Goal: Entertainment & Leisure: Consume media (video, audio)

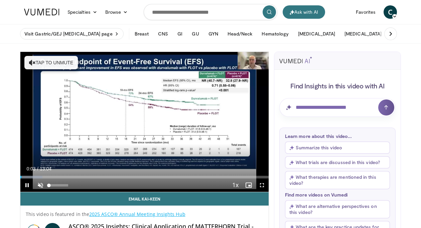
click at [39, 185] on span "Video Player" at bounding box center [40, 184] width 13 height 13
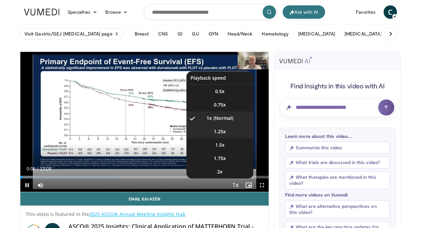
click at [230, 136] on li "1.25x" at bounding box center [219, 131] width 67 height 13
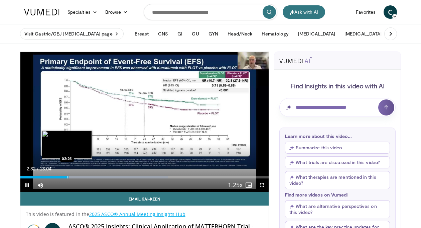
click at [67, 177] on div "Progress Bar" at bounding box center [67, 176] width 1 height 3
click at [65, 177] on div "Progress Bar" at bounding box center [65, 176] width 1 height 3
click at [67, 177] on div "Progress Bar" at bounding box center [67, 176] width 1 height 3
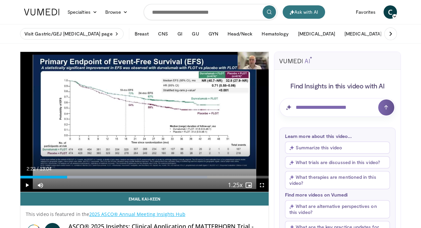
click at [65, 177] on div "Progress Bar" at bounding box center [65, 176] width 1 height 3
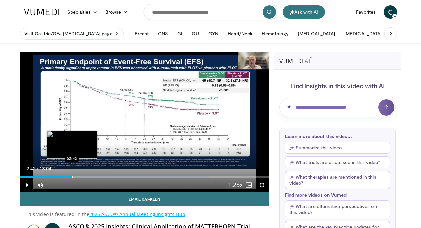
click at [72, 176] on div "Progress Bar" at bounding box center [72, 176] width 1 height 3
click at [70, 176] on div "Progress Bar" at bounding box center [70, 176] width 1 height 3
click at [68, 177] on div "Progress Bar" at bounding box center [68, 176] width 1 height 3
click at [66, 177] on div "Progress Bar" at bounding box center [66, 176] width 1 height 3
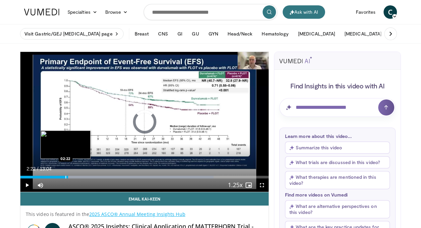
click at [65, 176] on div "Progress Bar" at bounding box center [65, 176] width 1 height 3
click at [64, 176] on div "Progress Bar" at bounding box center [64, 176] width 1 height 3
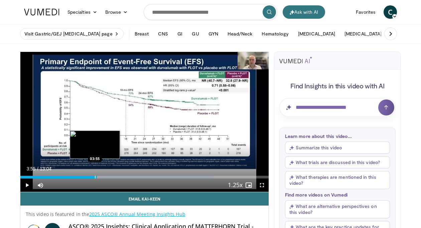
click at [95, 177] on div "Progress Bar" at bounding box center [95, 176] width 1 height 3
click at [93, 176] on div "Progress Bar" at bounding box center [93, 176] width 1 height 3
click at [91, 177] on div "Progress Bar" at bounding box center [91, 176] width 1 height 3
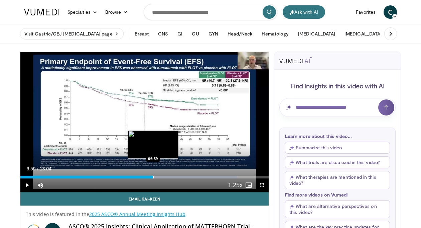
click at [153, 176] on div "Progress Bar" at bounding box center [153, 176] width 1 height 3
click at [152, 177] on div "Progress Bar" at bounding box center [152, 176] width 1 height 3
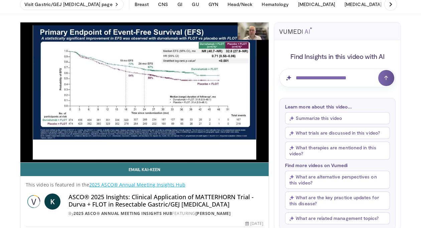
scroll to position [34, 0]
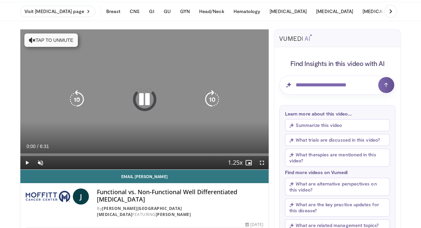
scroll to position [24, 0]
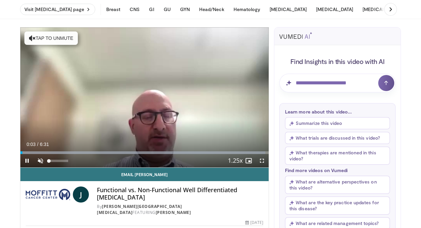
click at [41, 160] on span "Video Player" at bounding box center [40, 160] width 13 height 13
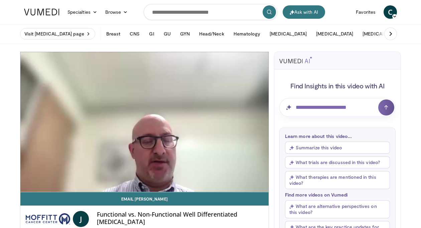
scroll to position [0, 0]
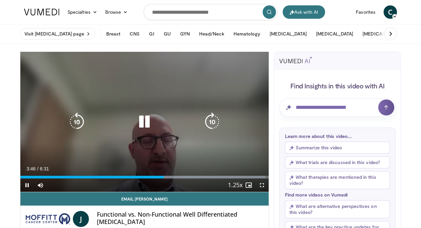
click at [148, 175] on div "Loaded : 98.71% 3:46 3:21" at bounding box center [144, 175] width 248 height 6
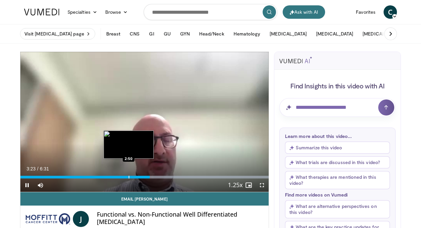
click at [129, 175] on div "Loaded : 99.97% 3:23 2:50" at bounding box center [144, 175] width 248 height 6
click at [122, 177] on div "Progress Bar" at bounding box center [122, 176] width 1 height 3
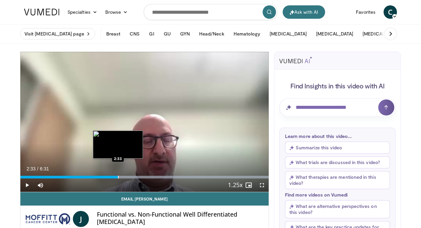
click at [118, 177] on div "Progress Bar" at bounding box center [118, 176] width 1 height 3
click at [112, 176] on div "Progress Bar" at bounding box center [112, 176] width 1 height 3
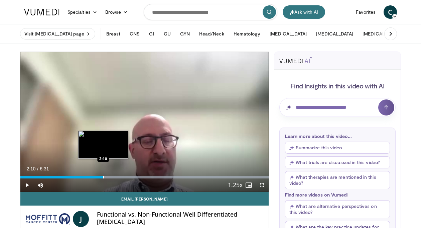
click at [103, 176] on div "Progress Bar" at bounding box center [103, 176] width 1 height 3
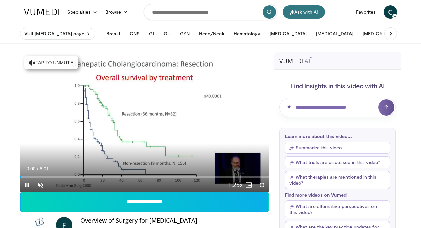
scroll to position [20, 0]
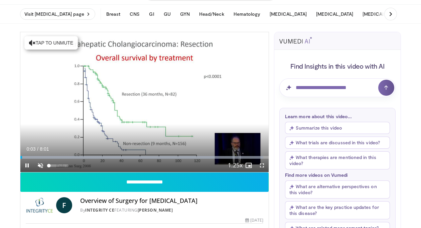
click at [41, 163] on span "Video Player" at bounding box center [40, 164] width 13 height 13
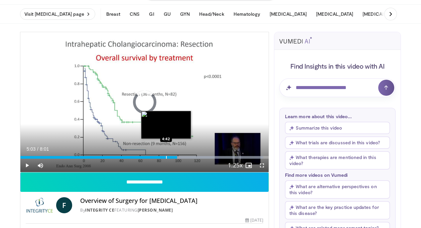
click at [166, 157] on div "Progress Bar" at bounding box center [166, 157] width 1 height 3
